Goal: Information Seeking & Learning: Learn about a topic

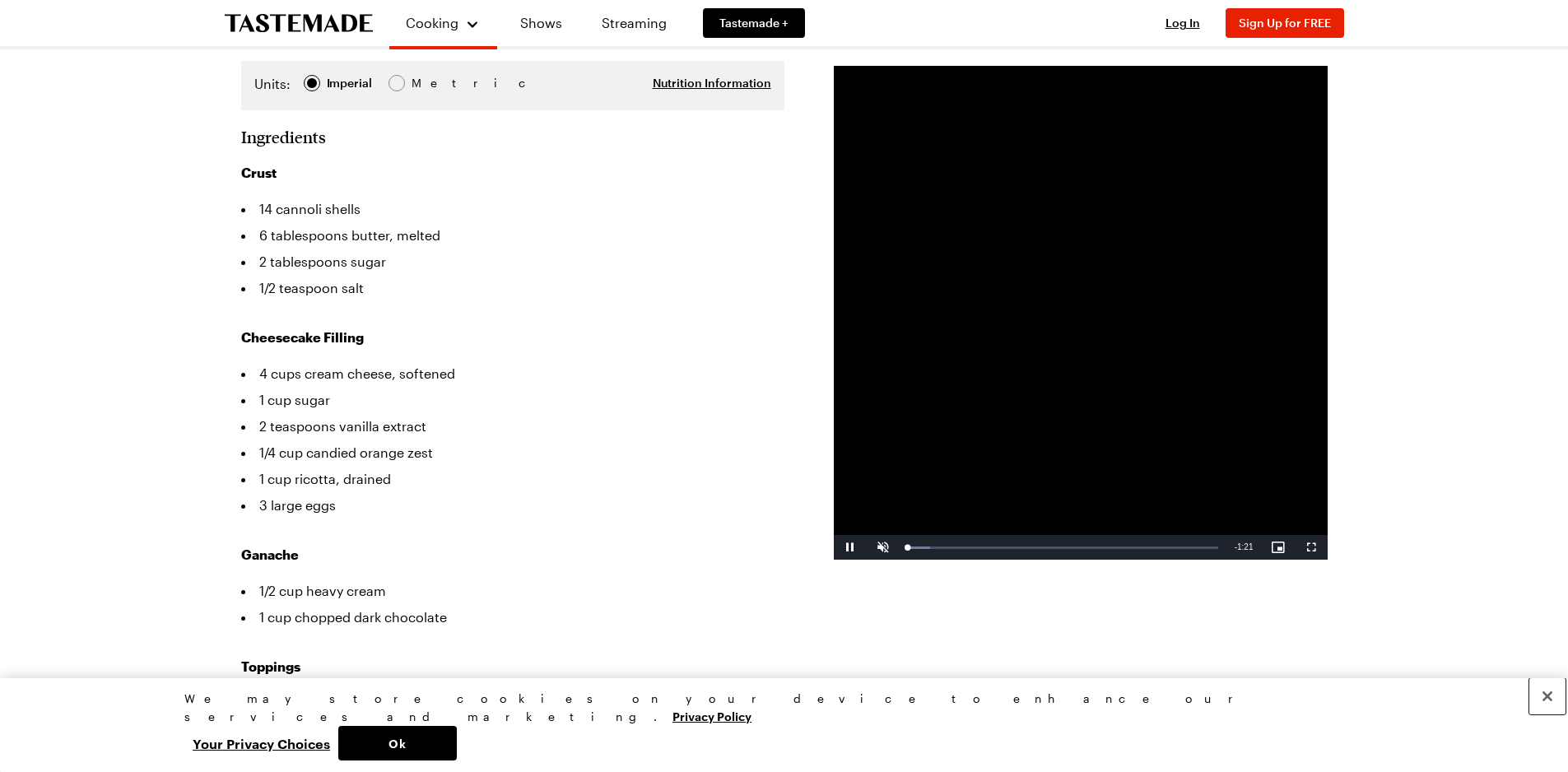
click at [1550, 715] on button "Close" at bounding box center [1548, 697] width 37 height 37
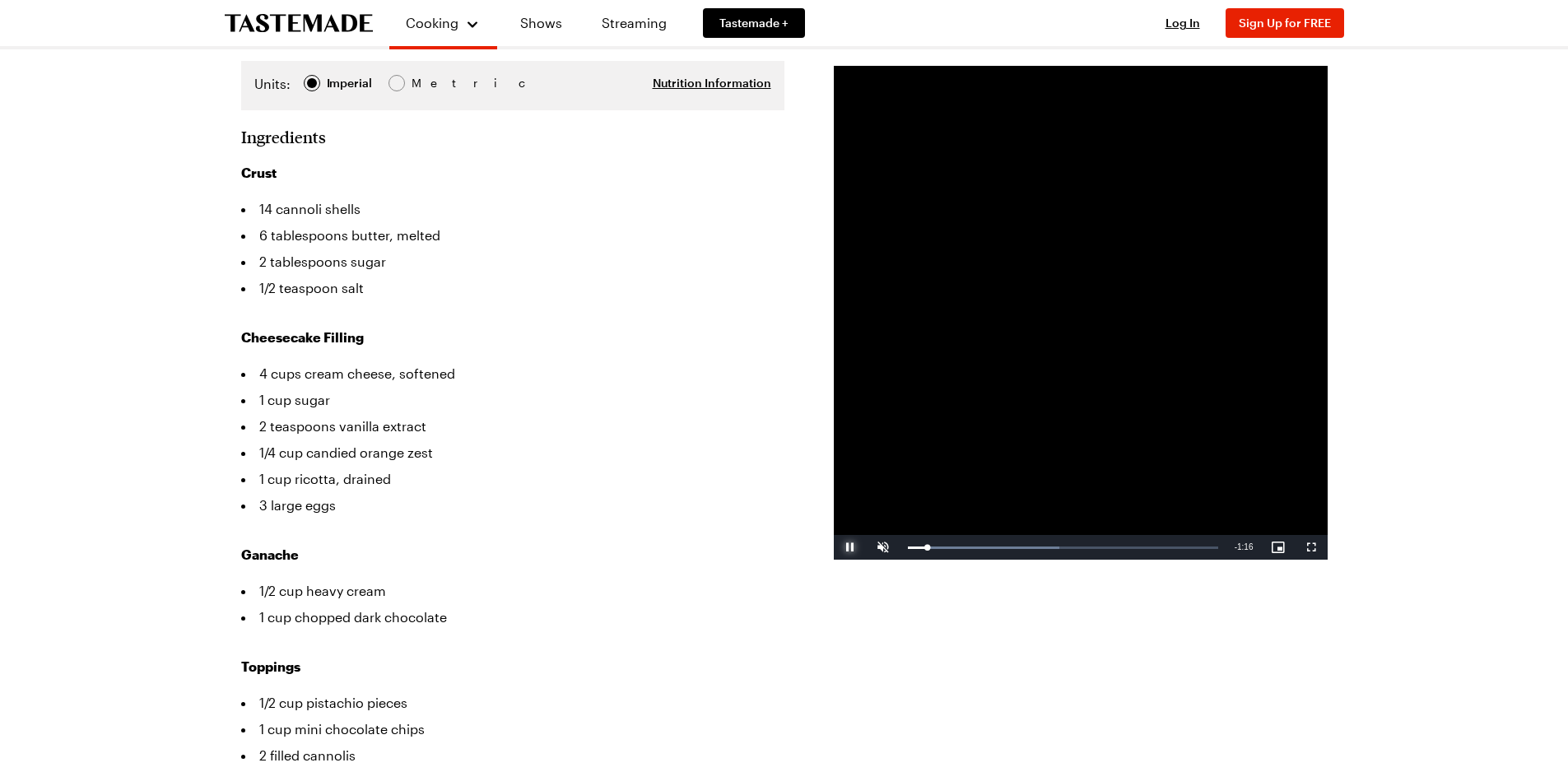
click at [853, 547] on span "Video Player" at bounding box center [850, 547] width 33 height 0
drag, startPoint x: 925, startPoint y: 552, endPoint x: 896, endPoint y: 535, distance: 33.6
click at [896, 535] on div "Play Unmute 0% Current Time 0:24 / Duration 1:21 Loaded : 0.00% 0:00 0:00 Strea…" at bounding box center [1080, 547] width 494 height 25
drag, startPoint x: 907, startPoint y: 547, endPoint x: 916, endPoint y: 546, distance: 9.1
click at [914, 546] on div "0:01" at bounding box center [911, 547] width 5 height 4
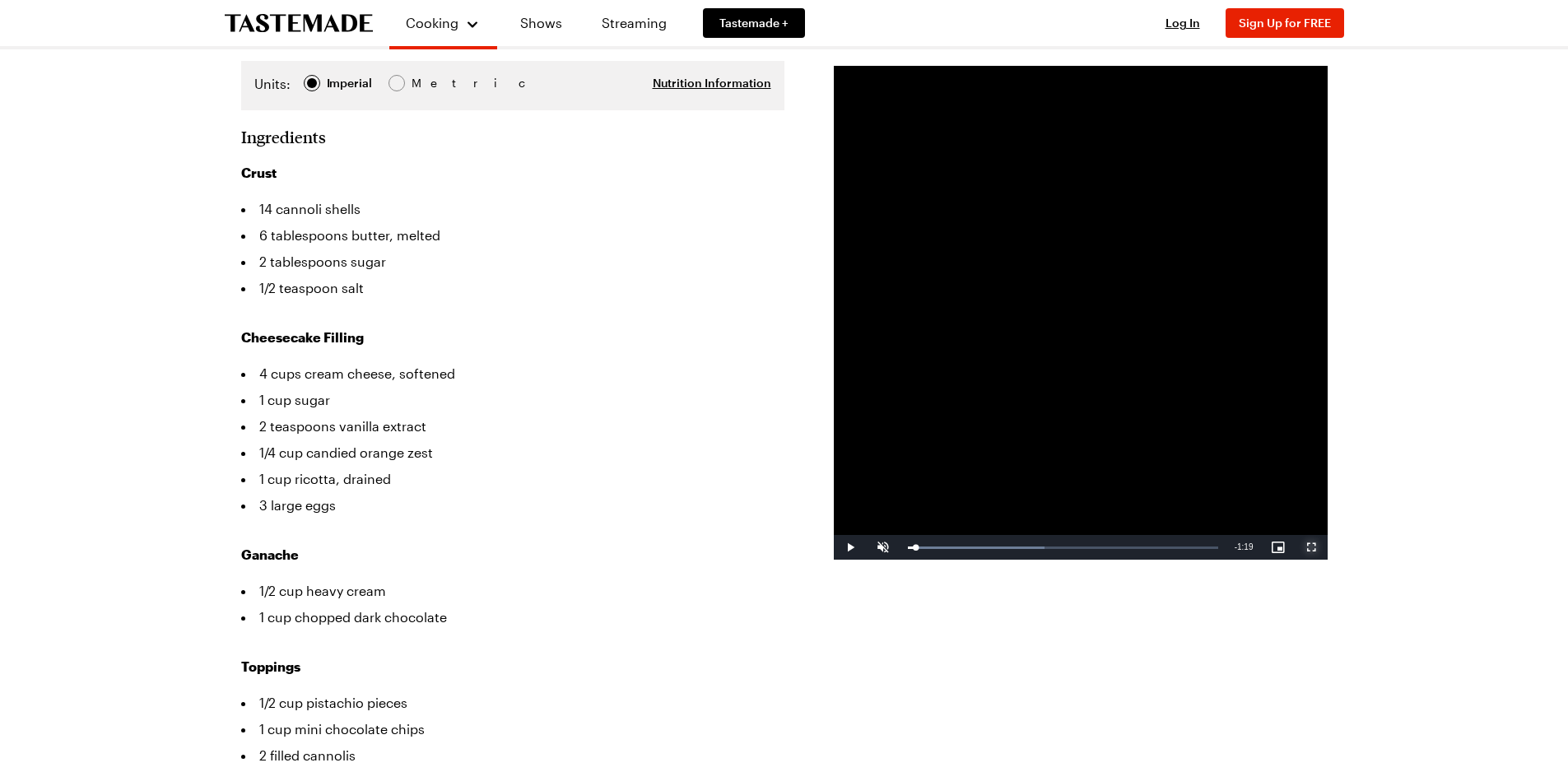
click at [1310, 547] on span "Video Player" at bounding box center [1311, 547] width 33 height 0
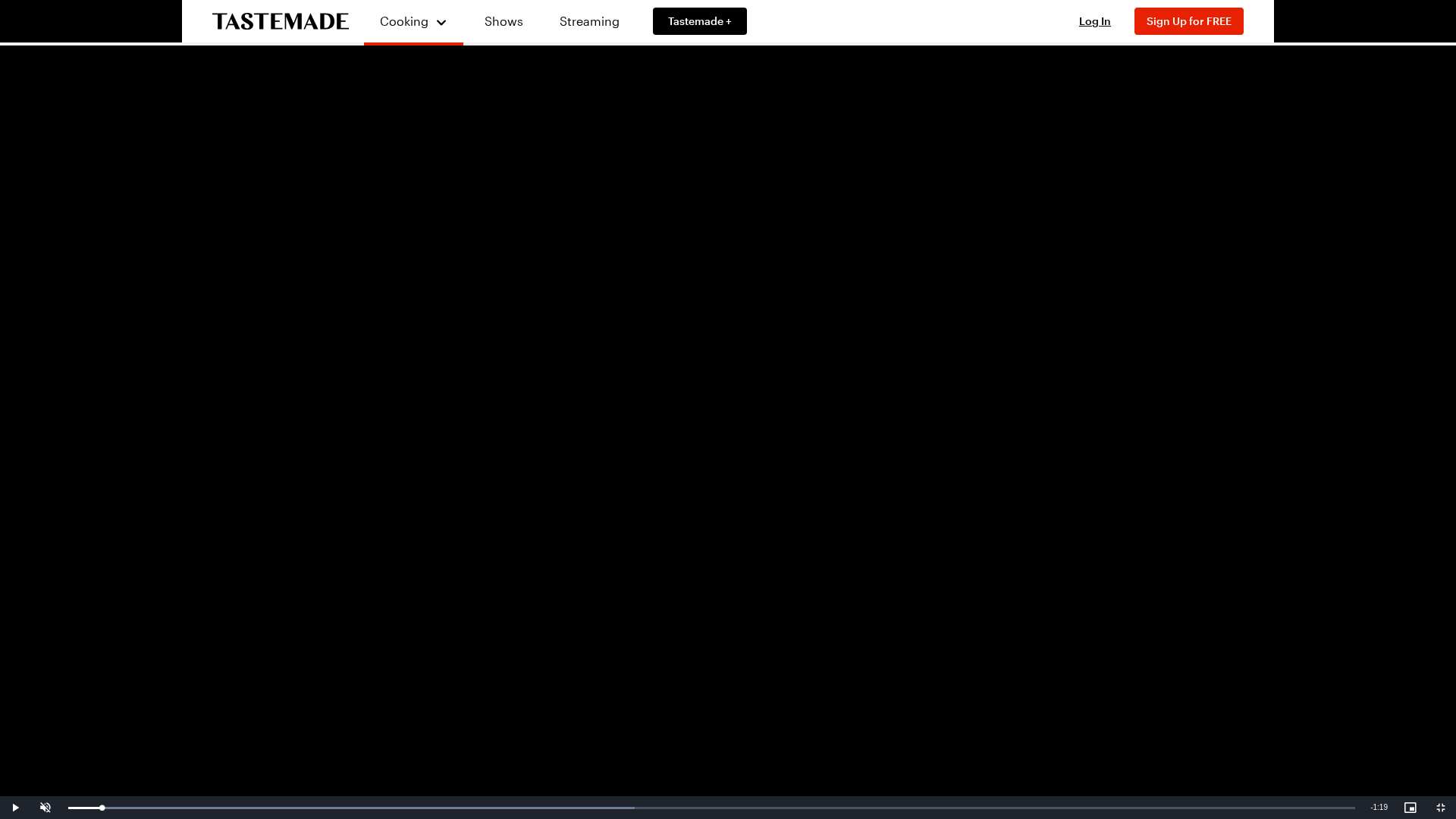
drag, startPoint x: 517, startPoint y: 390, endPoint x: 921, endPoint y: 523, distance: 425.3
click at [921, 523] on video "Video Player" at bounding box center [728, 410] width 1456 height 819
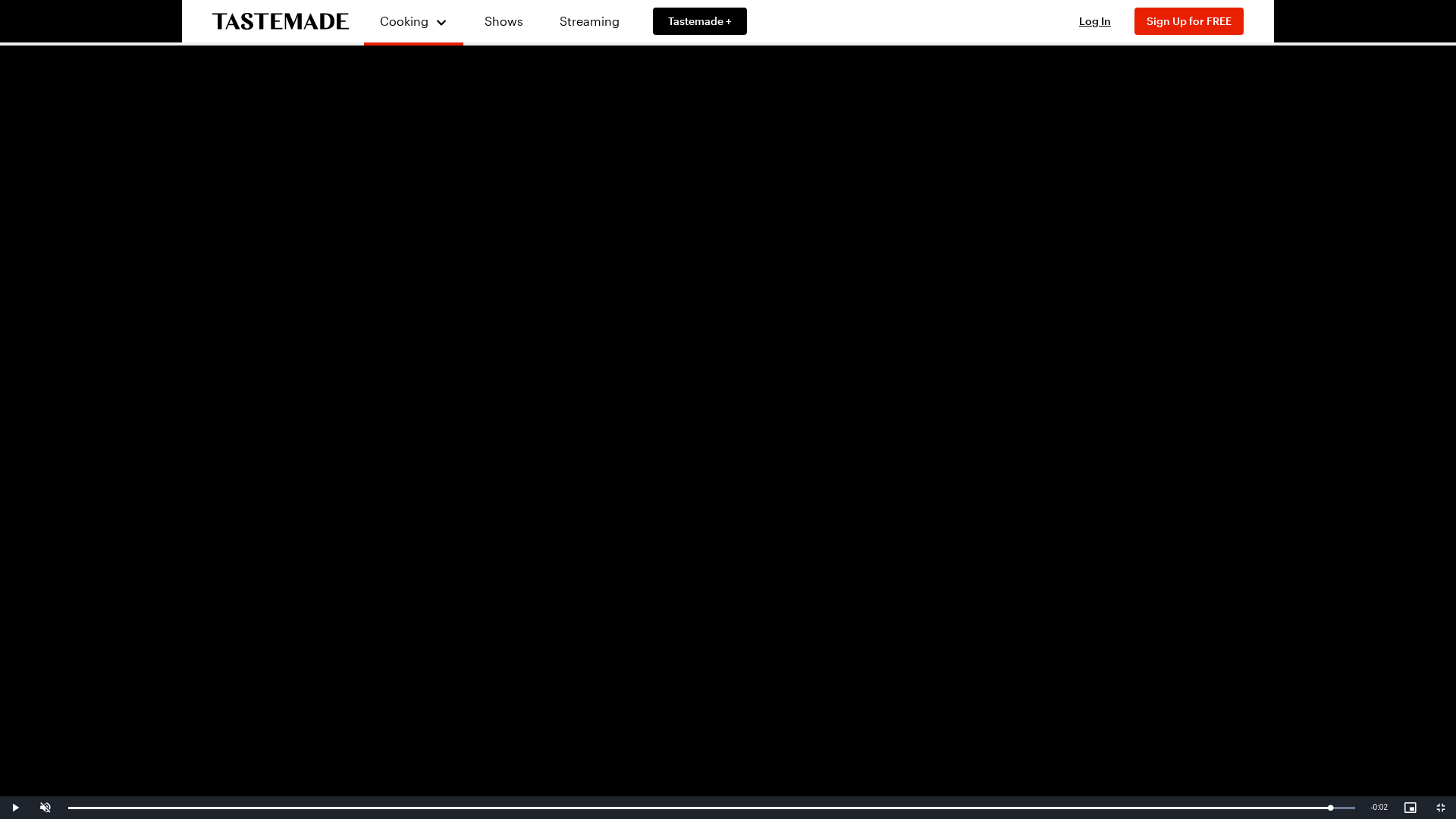
drag, startPoint x: 289, startPoint y: 804, endPoint x: 1331, endPoint y: 785, distance: 1042.2
click at [1331, 711] on video-js "Video Player is loading. Play Video Play Unmute 100% Current Time 1:19 / Durati…" at bounding box center [728, 410] width 1456 height 819
click at [1441, 711] on span "Video Player" at bounding box center [1441, 808] width 30 height 0
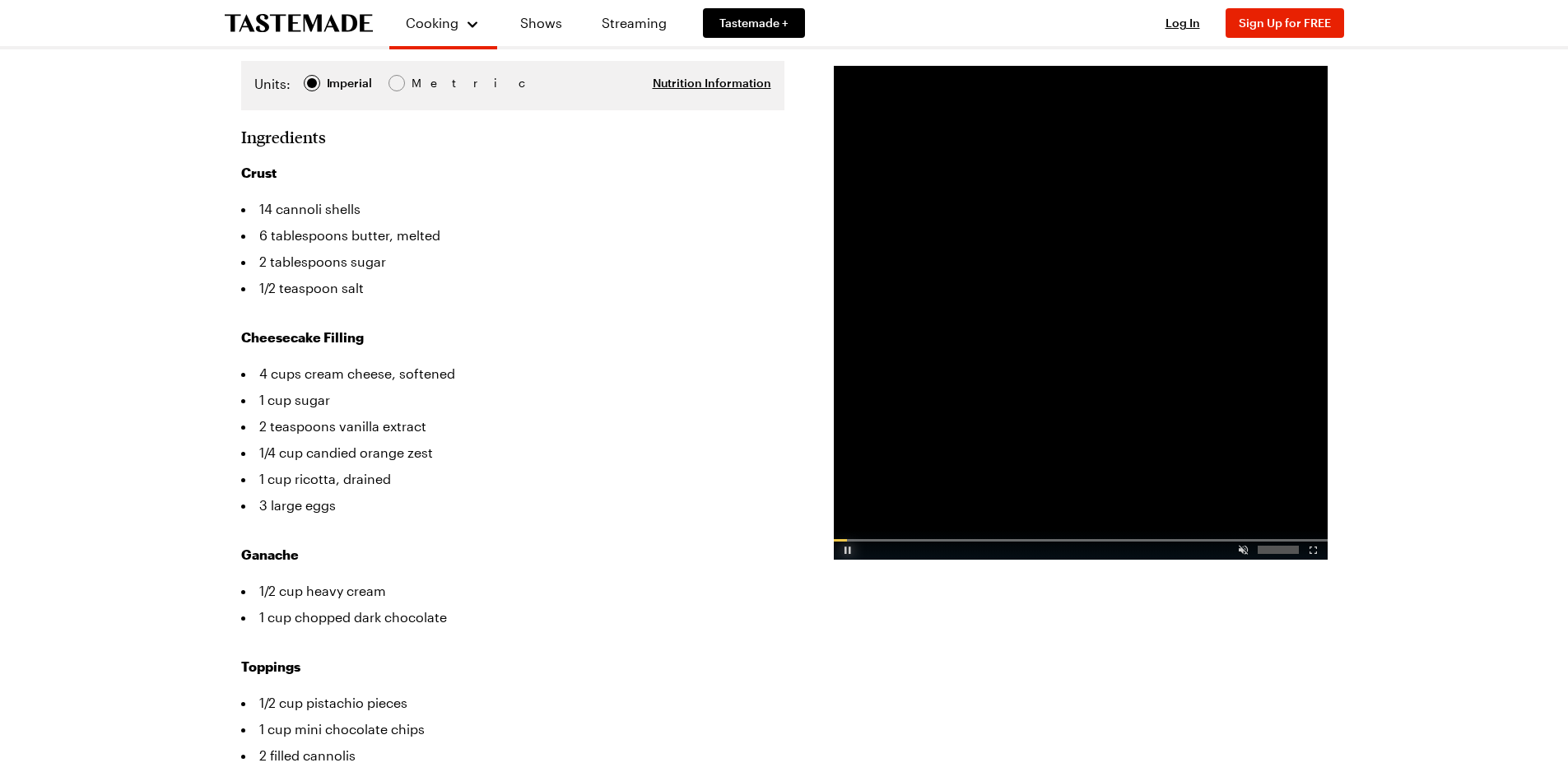
click at [851, 550] on div "Video Player" at bounding box center [848, 546] width 28 height 17
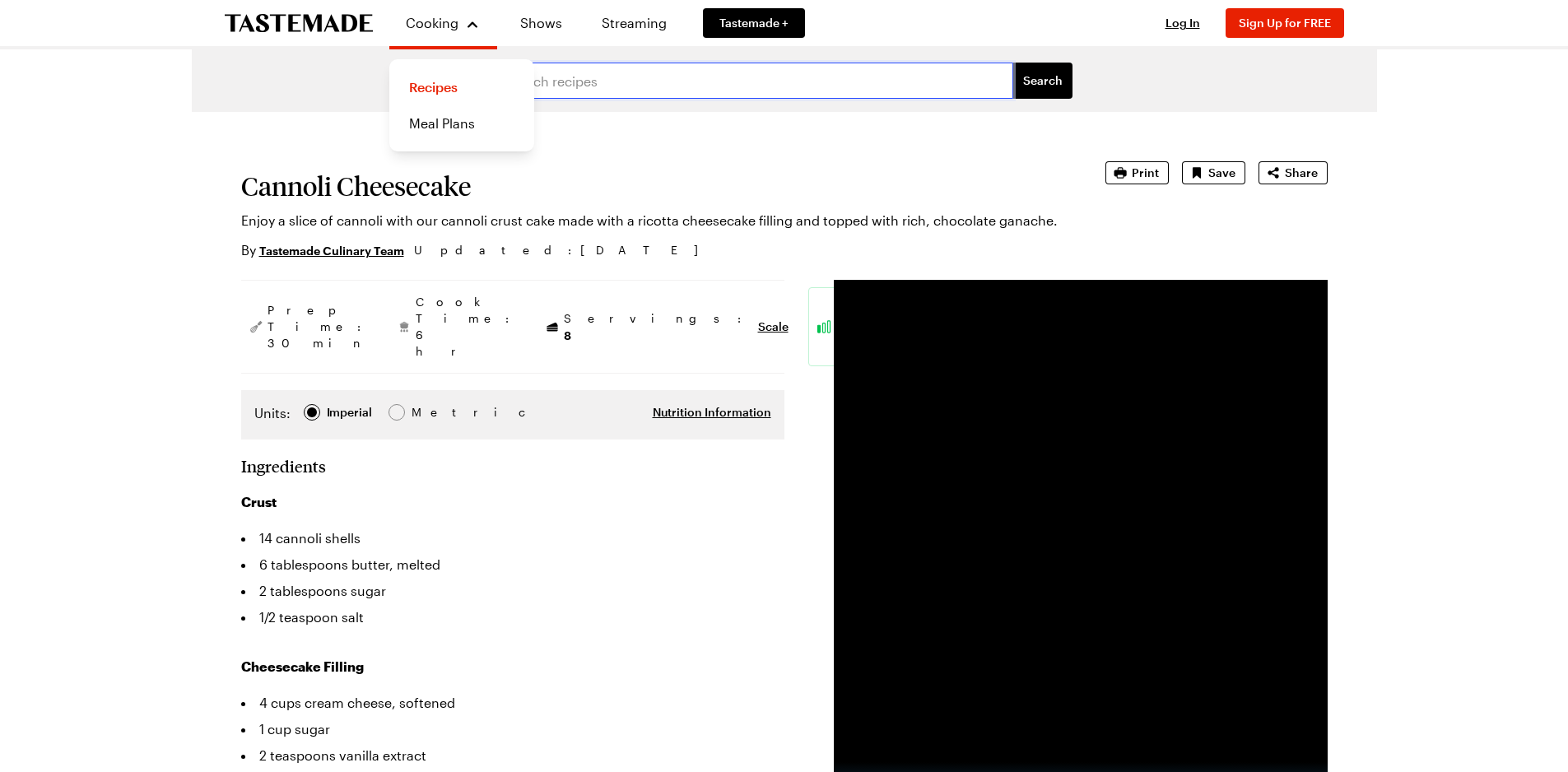
click at [558, 80] on input "text" at bounding box center [755, 81] width 517 height 37
type input "cannoli cheesecake"
click at [1014, 62] on button "Search" at bounding box center [1043, 81] width 60 height 37
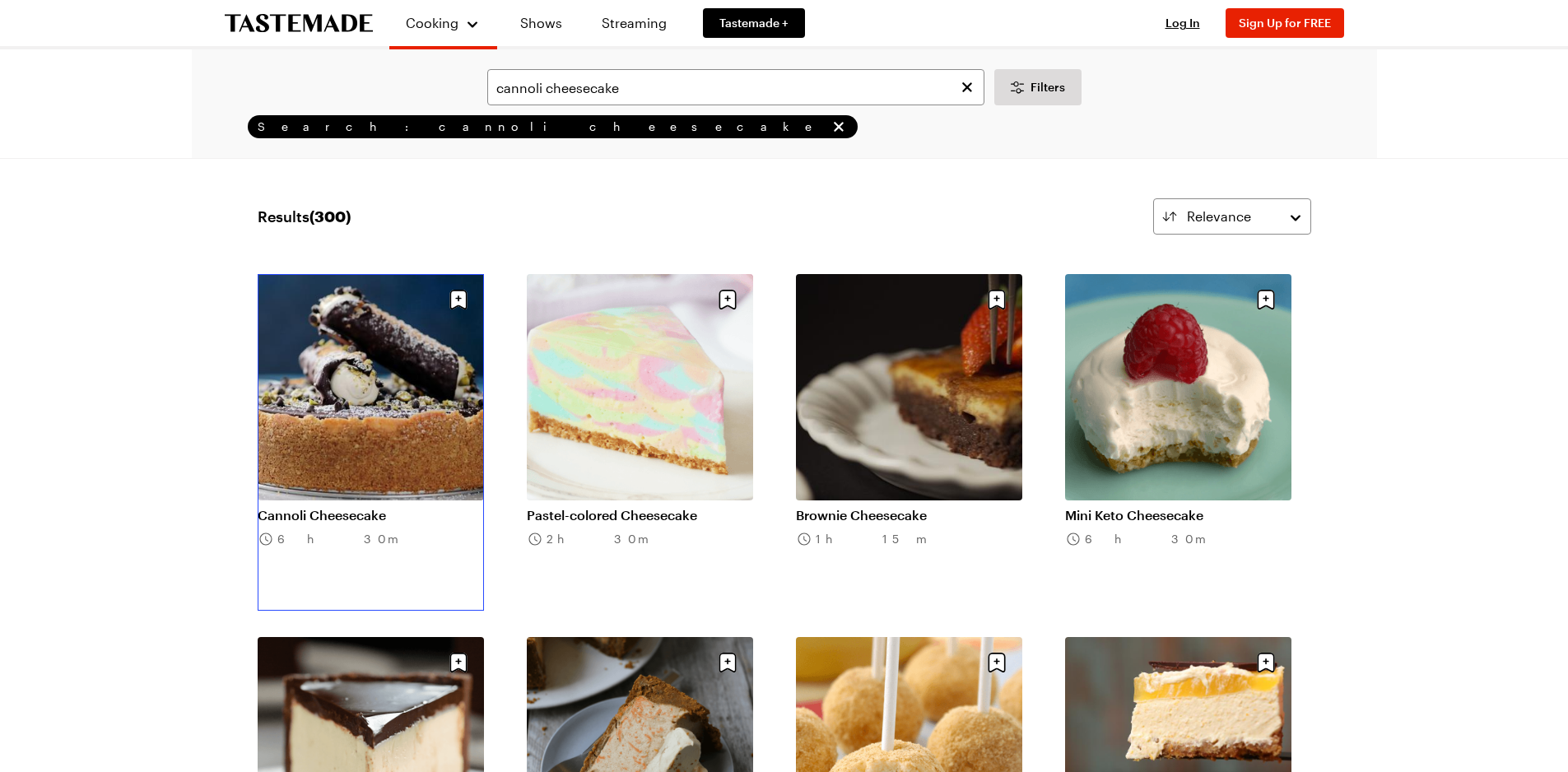
click at [328, 507] on link "Cannoli Cheesecake" at bounding box center [370, 515] width 226 height 17
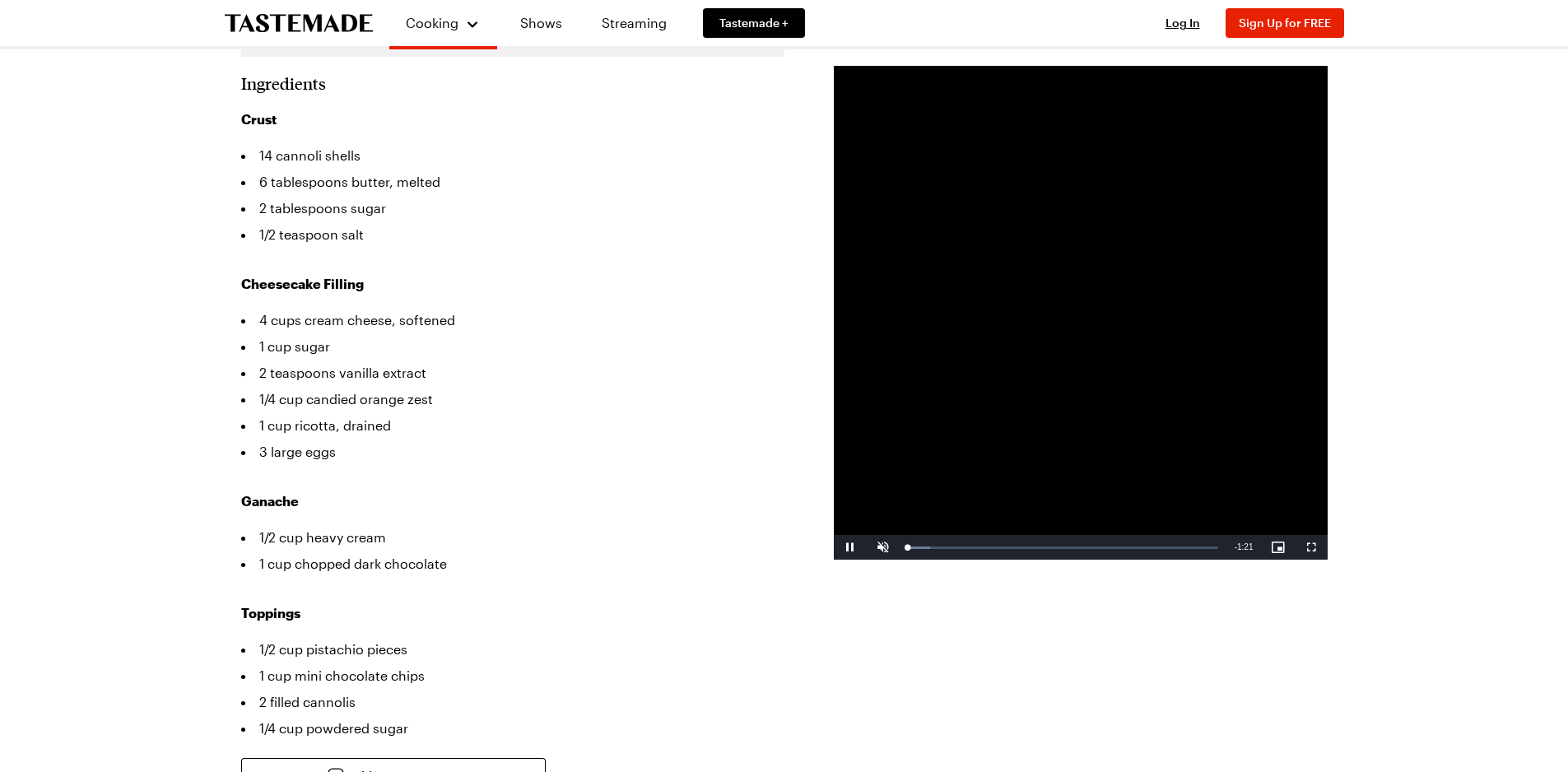
scroll to position [412, 0]
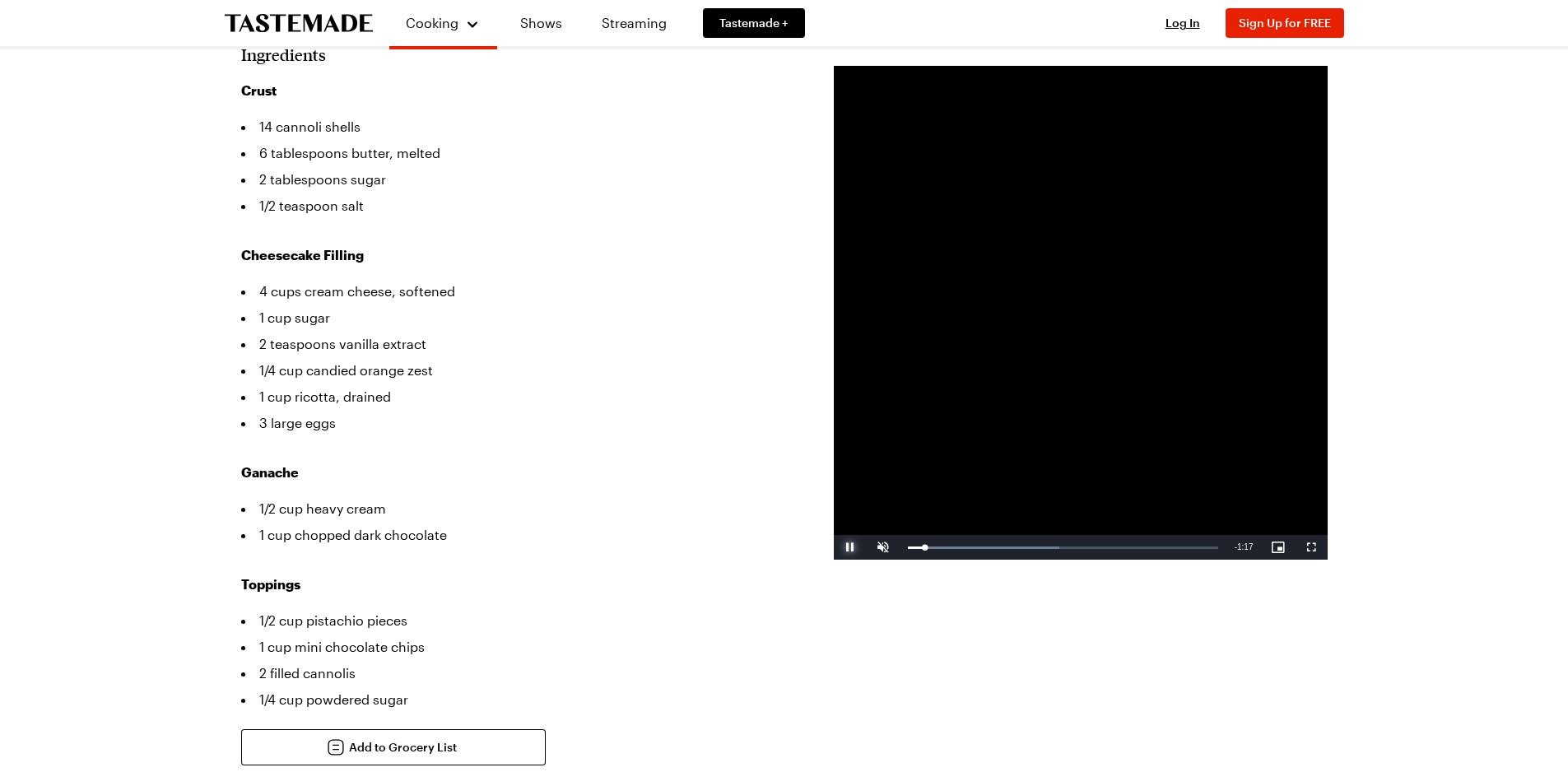
click at [849, 547] on span "Video Player" at bounding box center [850, 547] width 33 height 0
